Goal: Navigation & Orientation: Find specific page/section

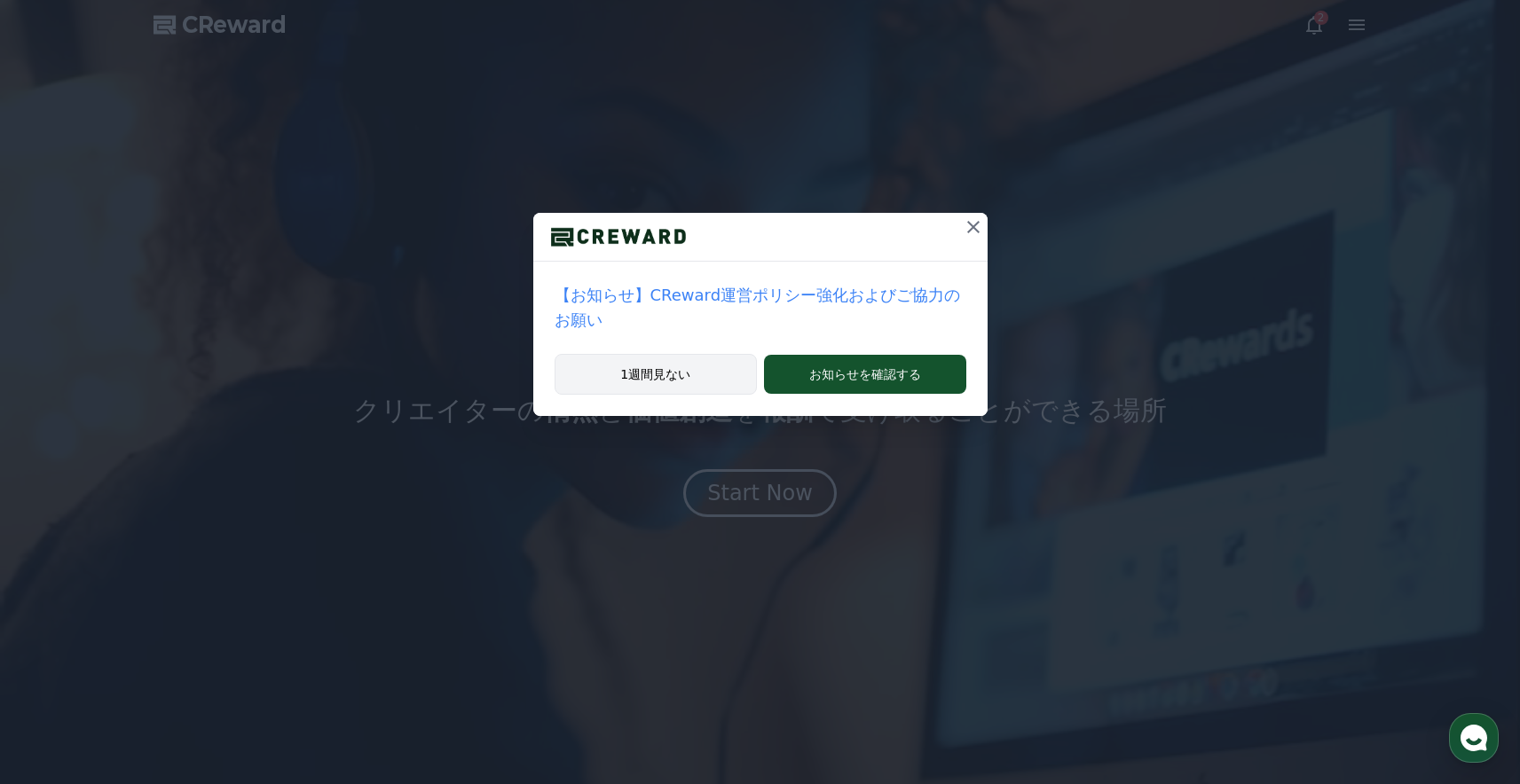
click at [684, 356] on button "1週間見ない" at bounding box center [656, 373] width 203 height 41
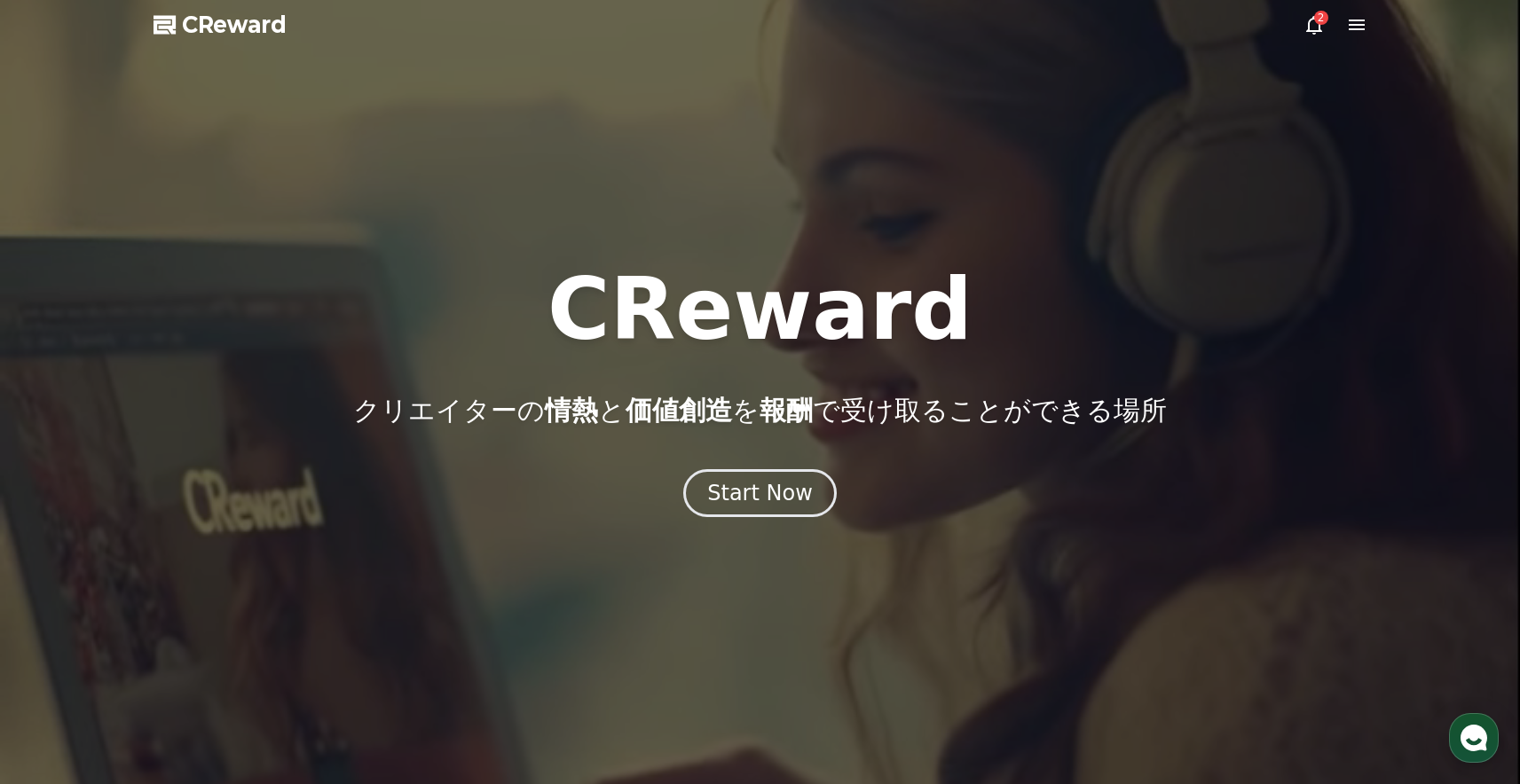
click at [1309, 31] on icon at bounding box center [1314, 26] width 16 height 19
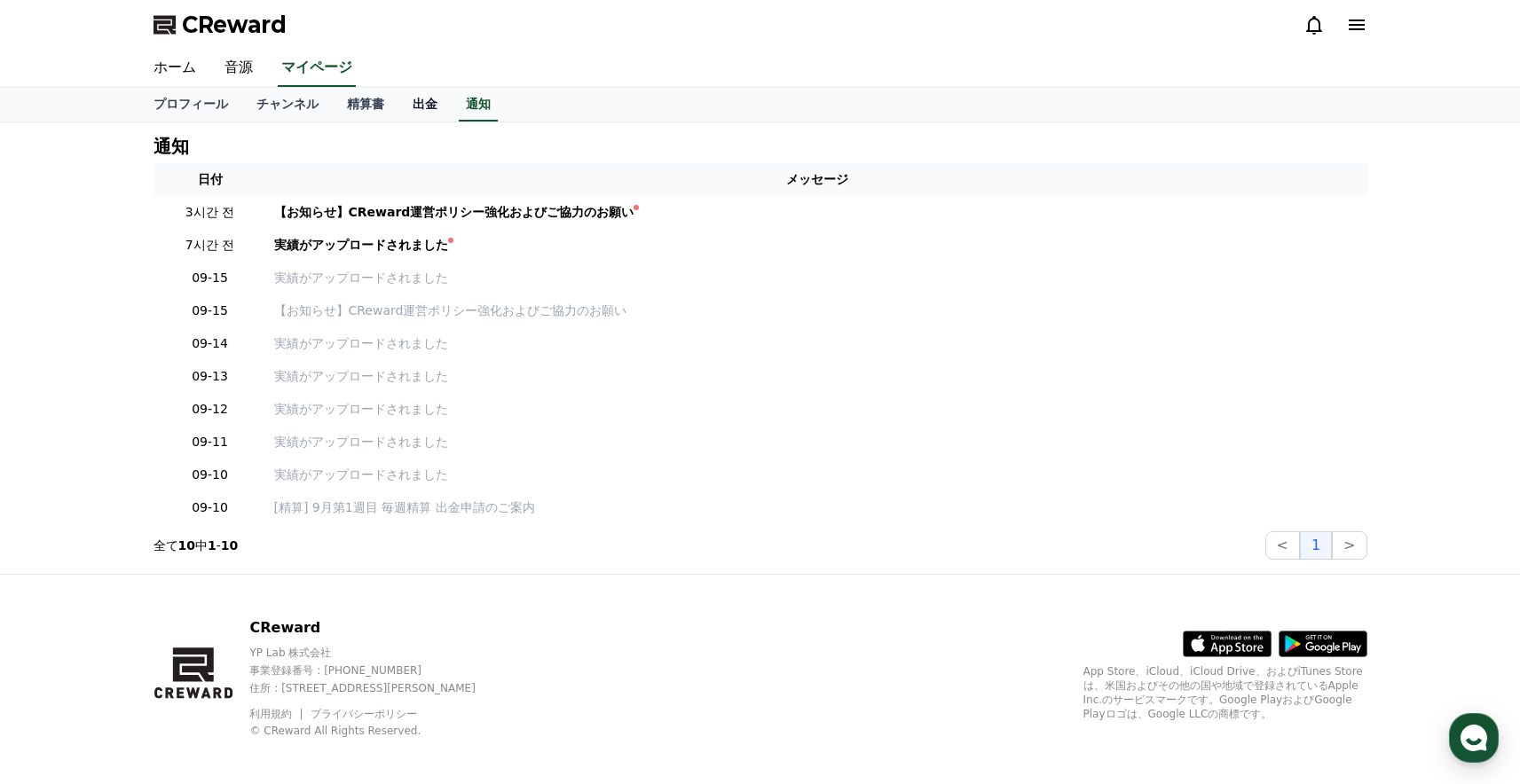
click at [410, 107] on link "出金" at bounding box center [425, 104] width 53 height 33
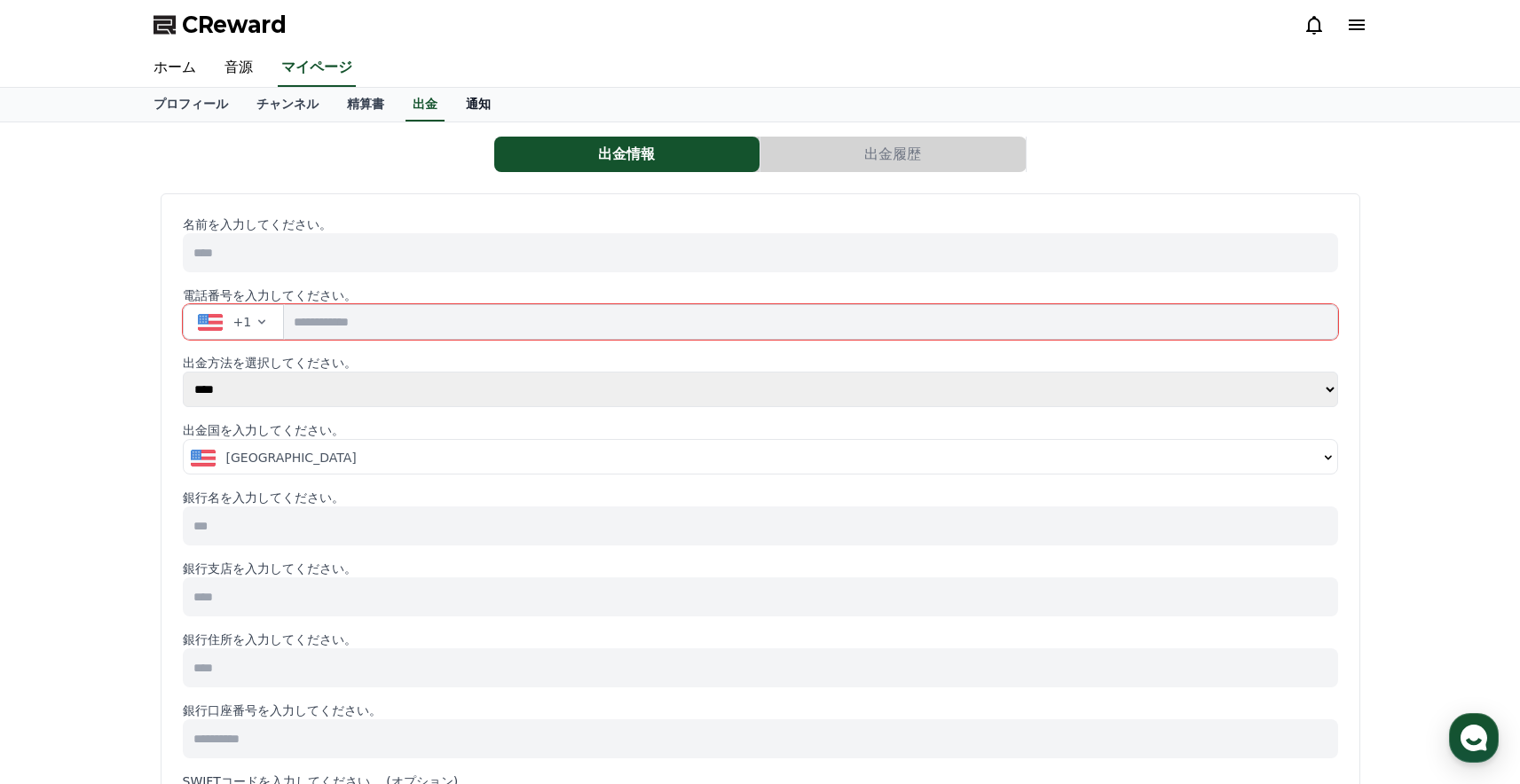
click at [462, 108] on link "通知" at bounding box center [478, 104] width 53 height 33
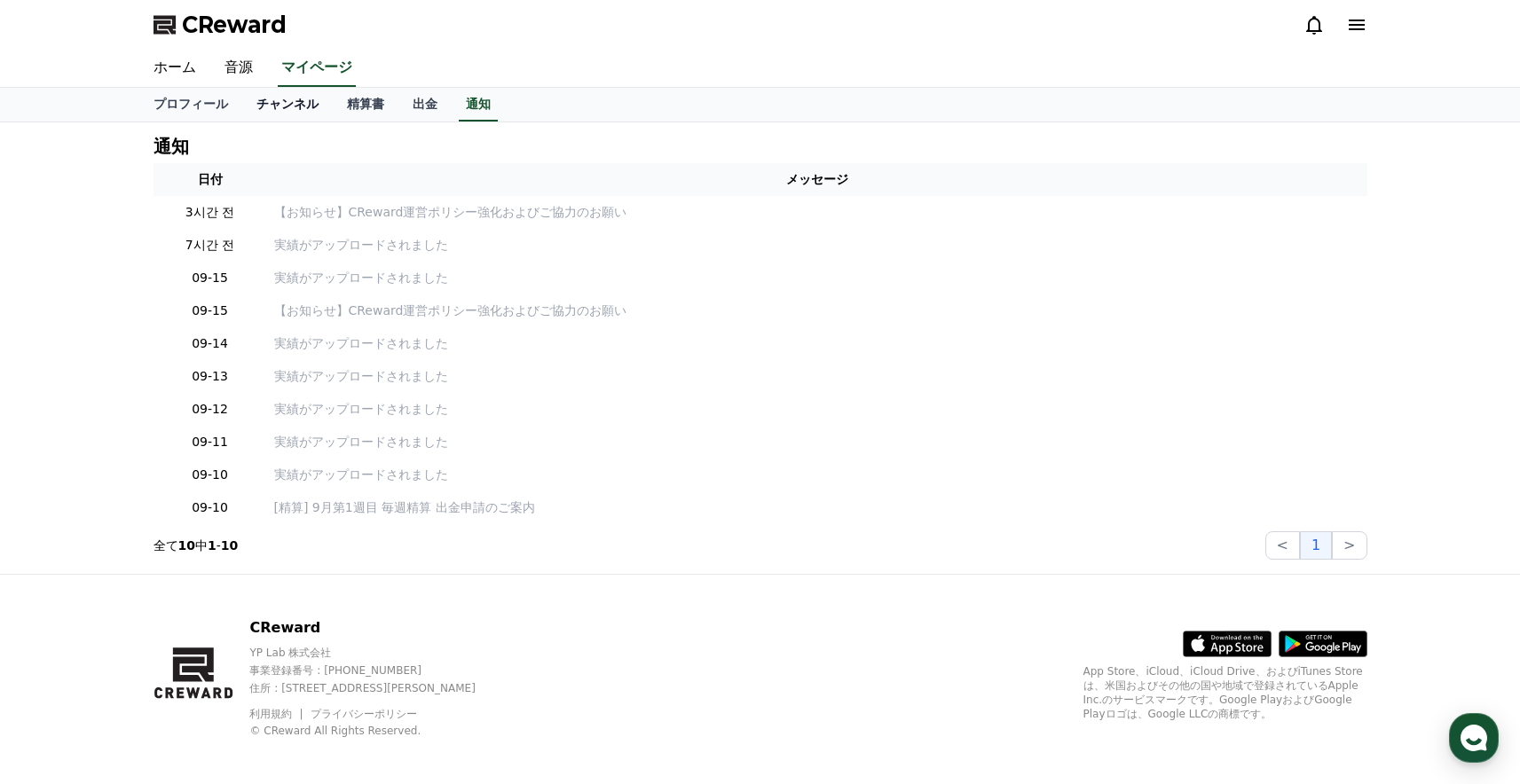
click at [298, 107] on link "チャンネル" at bounding box center [287, 104] width 90 height 33
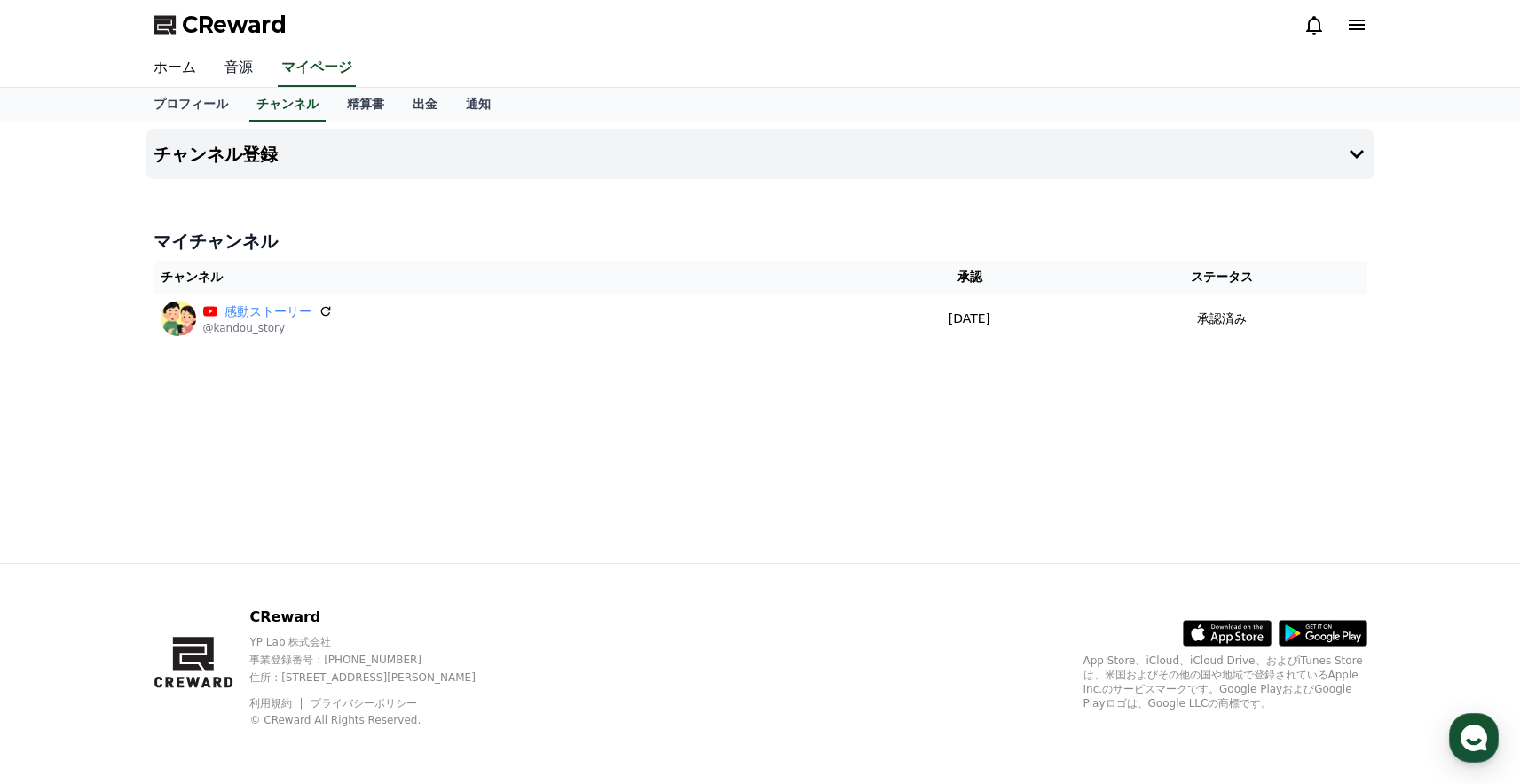
click at [243, 69] on link "音源" at bounding box center [239, 67] width 57 height 37
